Goal: Navigation & Orientation: Find specific page/section

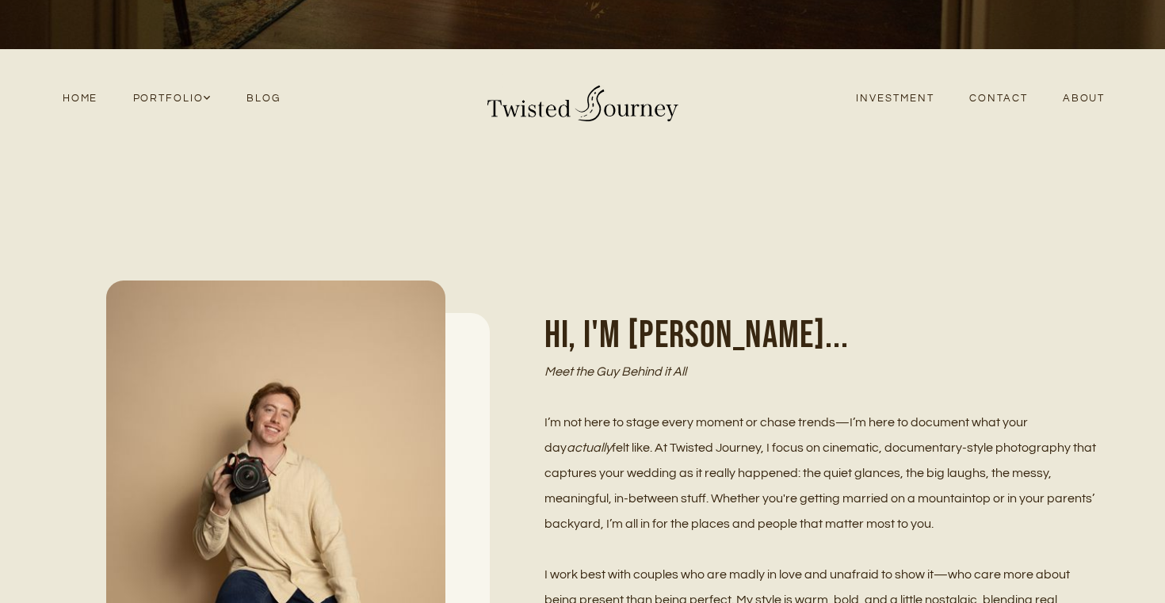
scroll to position [442, 0]
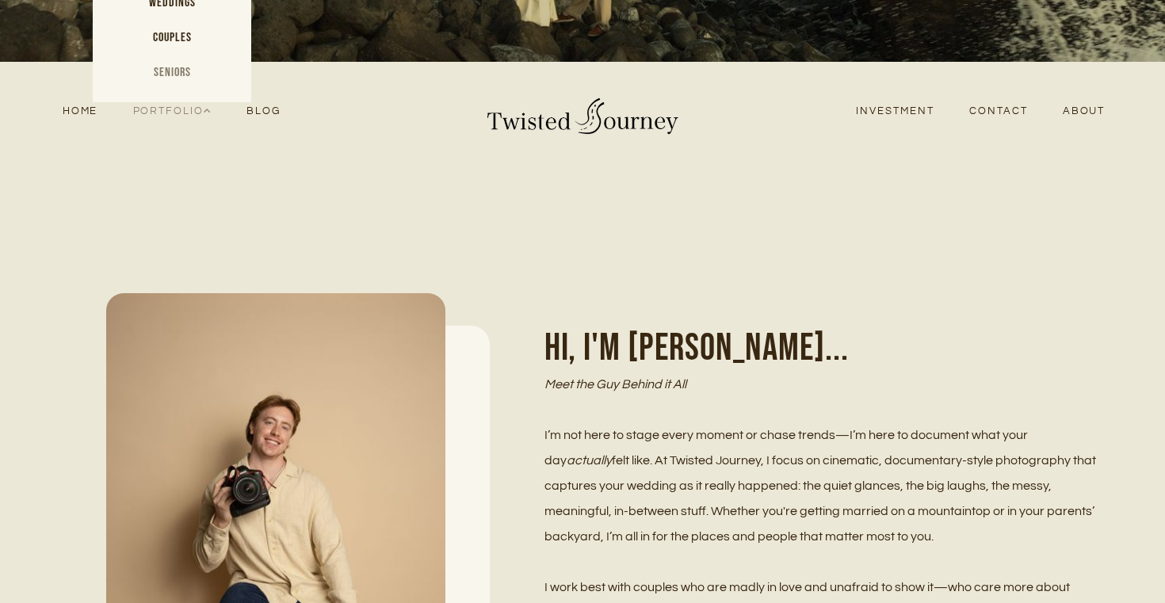
click at [189, 72] on link "Seniors" at bounding box center [172, 72] width 159 height 35
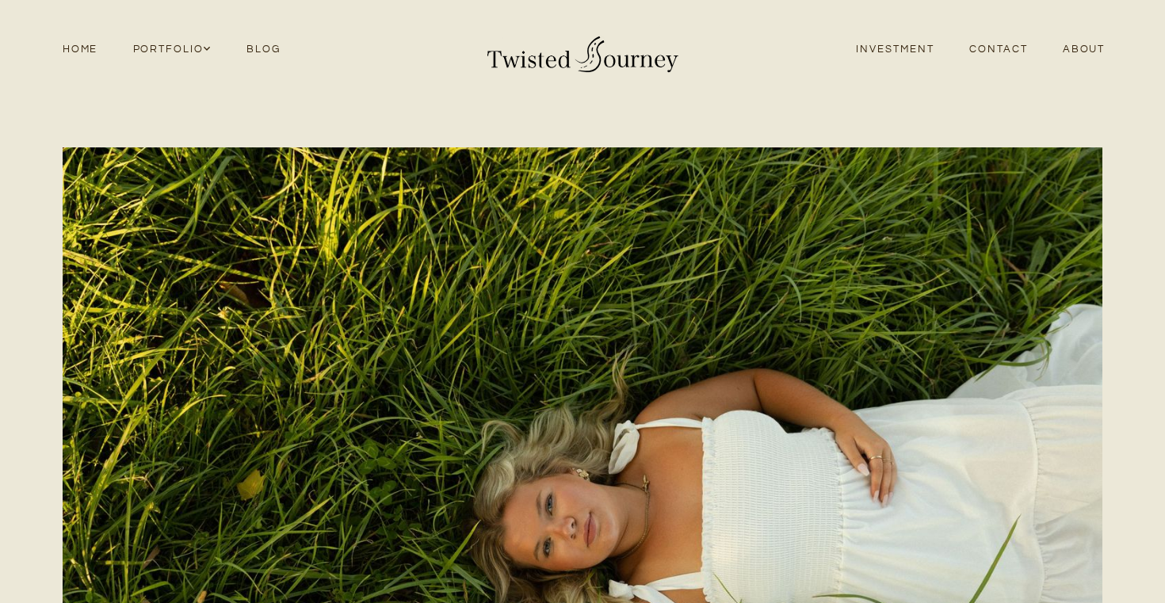
click at [67, 50] on link "Home" at bounding box center [80, 49] width 71 height 21
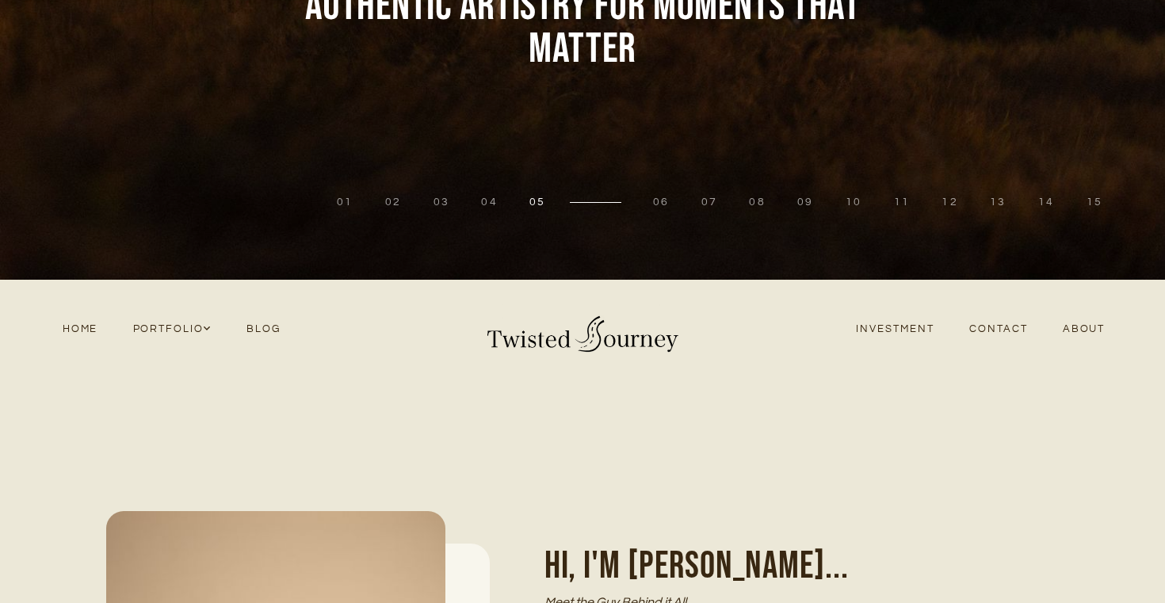
scroll to position [273, 0]
